Goal: Task Accomplishment & Management: Complete application form

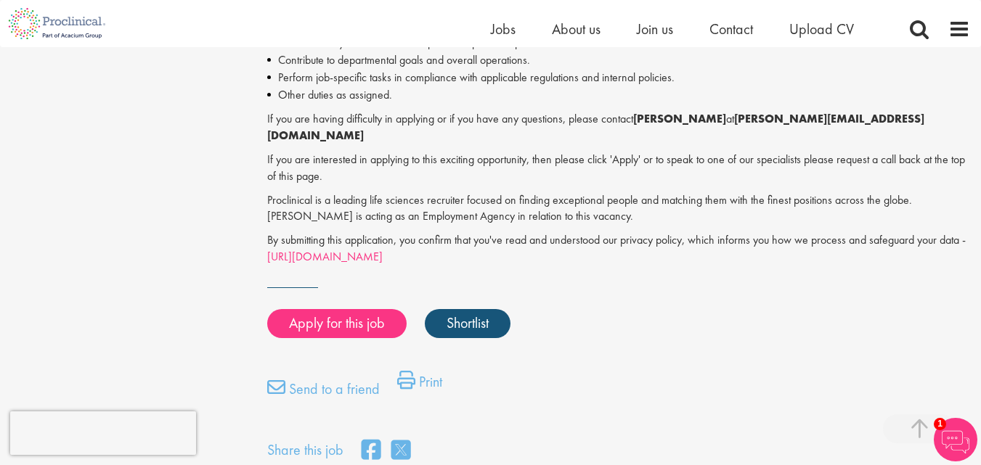
scroll to position [1162, 0]
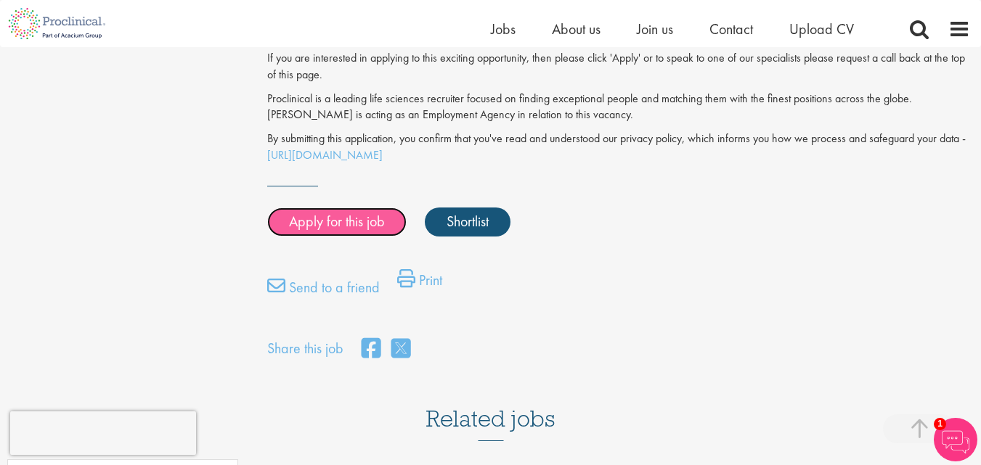
click at [375, 208] on link "Apply for this job" at bounding box center [336, 222] width 139 height 29
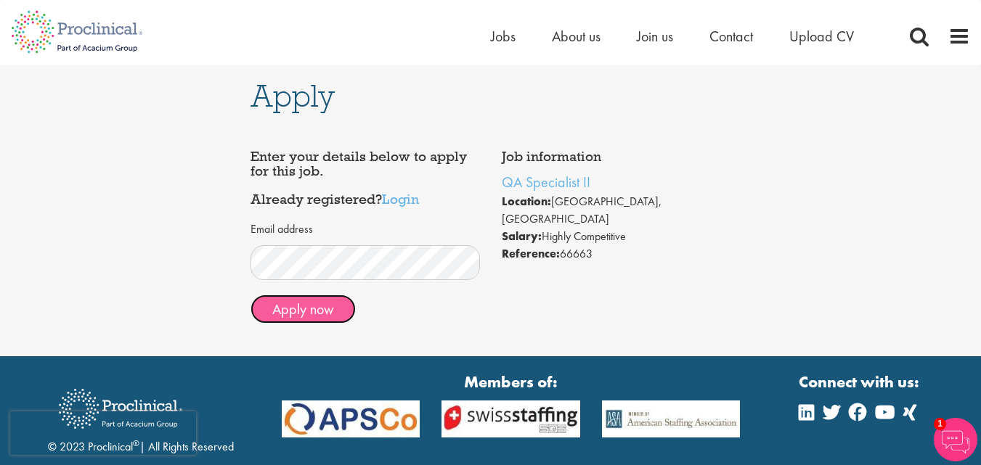
click at [307, 309] on button "Apply now" at bounding box center [303, 309] width 105 height 29
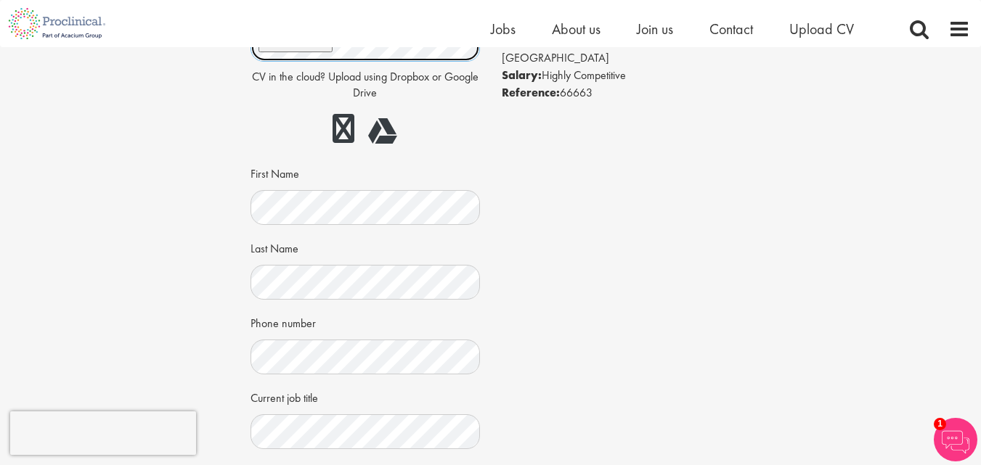
scroll to position [145, 0]
